Goal: Check status

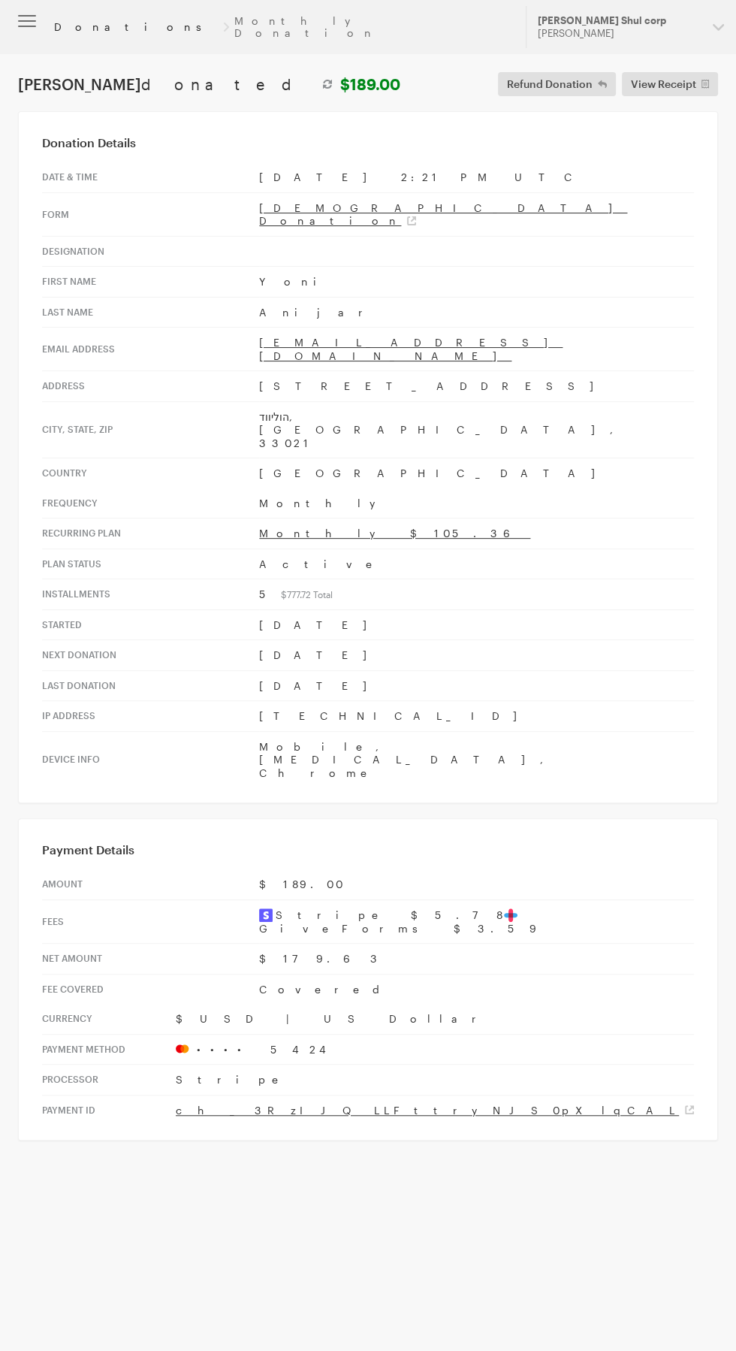
click at [85, 24] on link "Donations" at bounding box center [136, 27] width 164 height 12
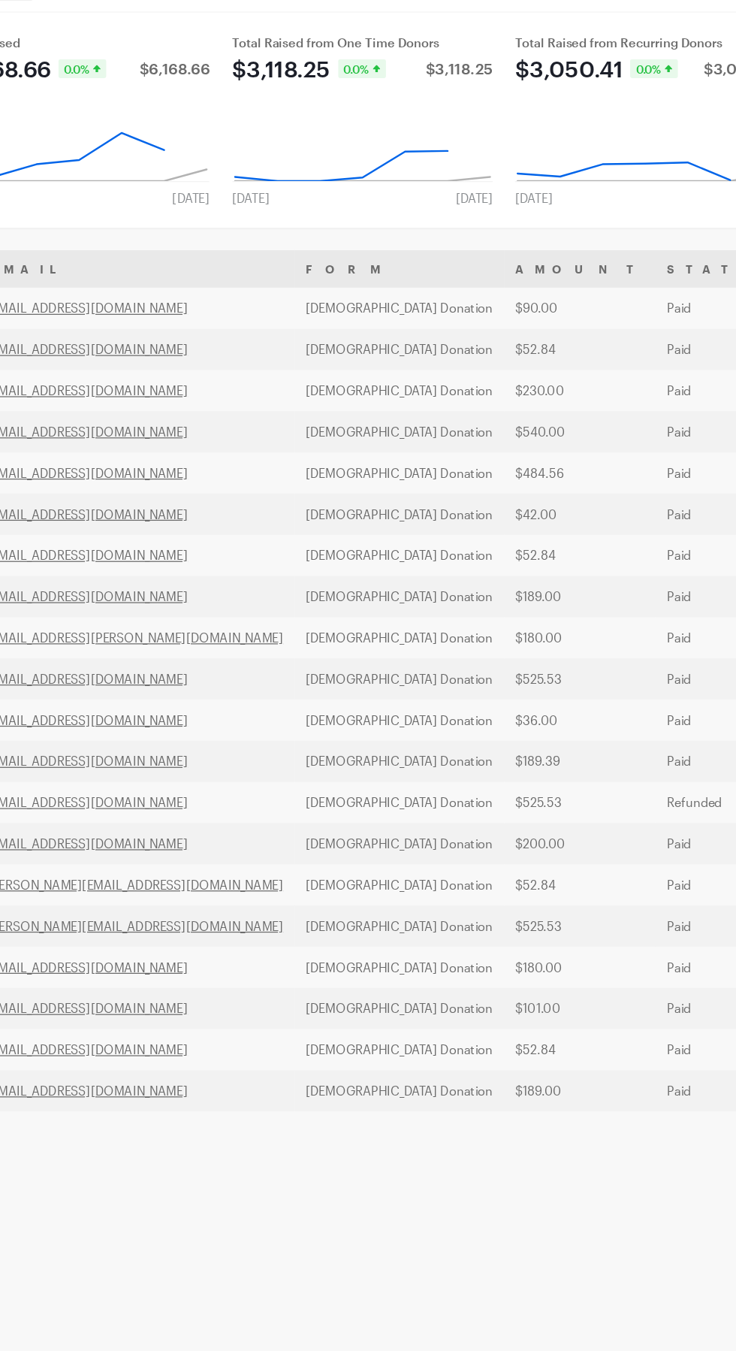
scroll to position [0, 137]
